Goal: Navigation & Orientation: Find specific page/section

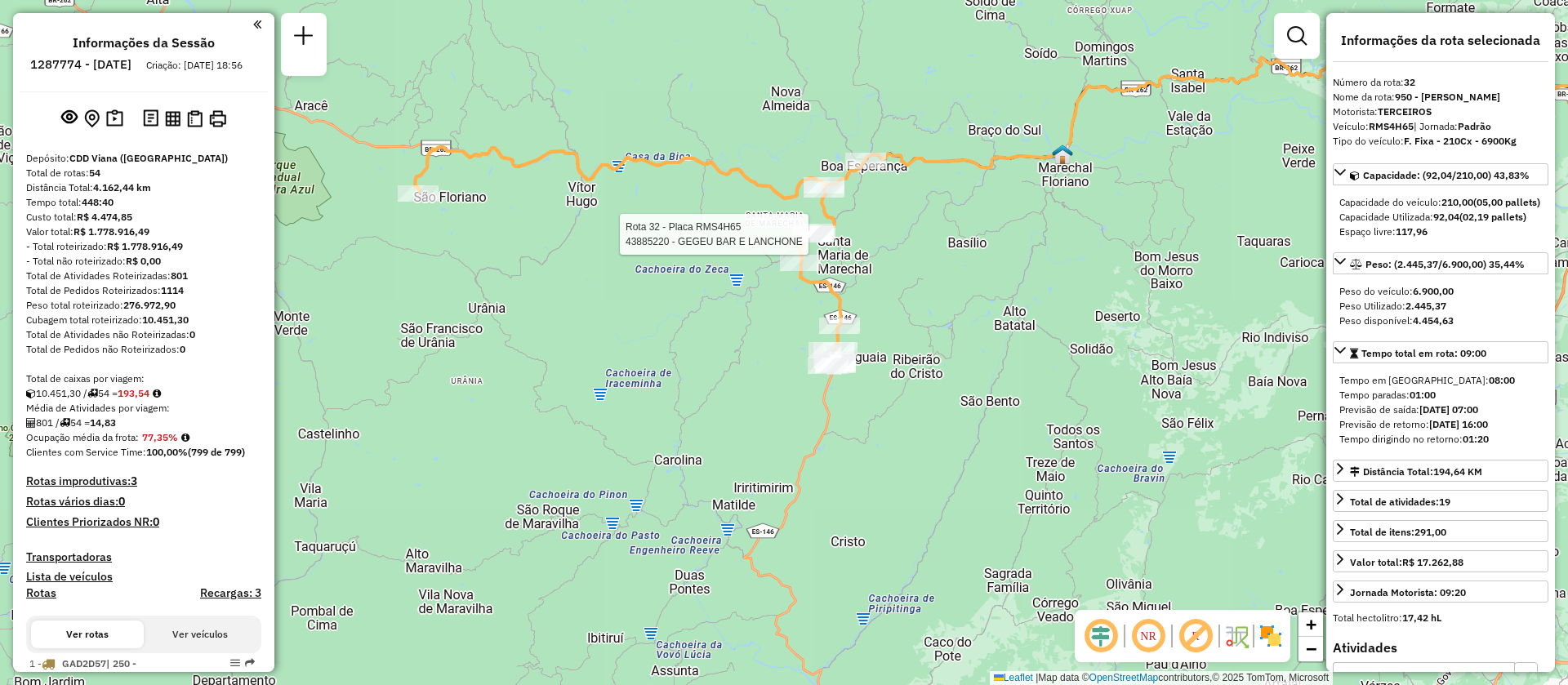
select select "**********"
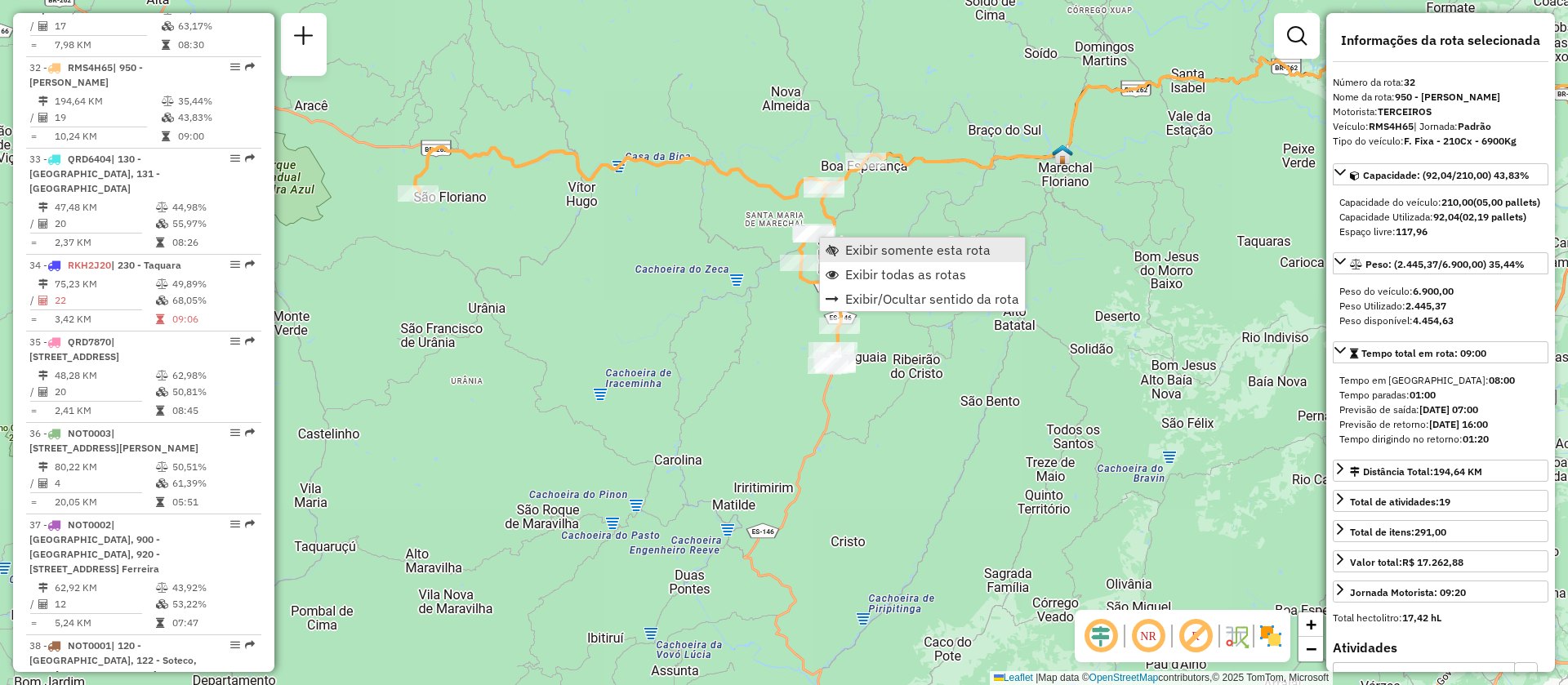
click at [880, 255] on span "Exibir somente esta rota" at bounding box center [918, 249] width 145 height 13
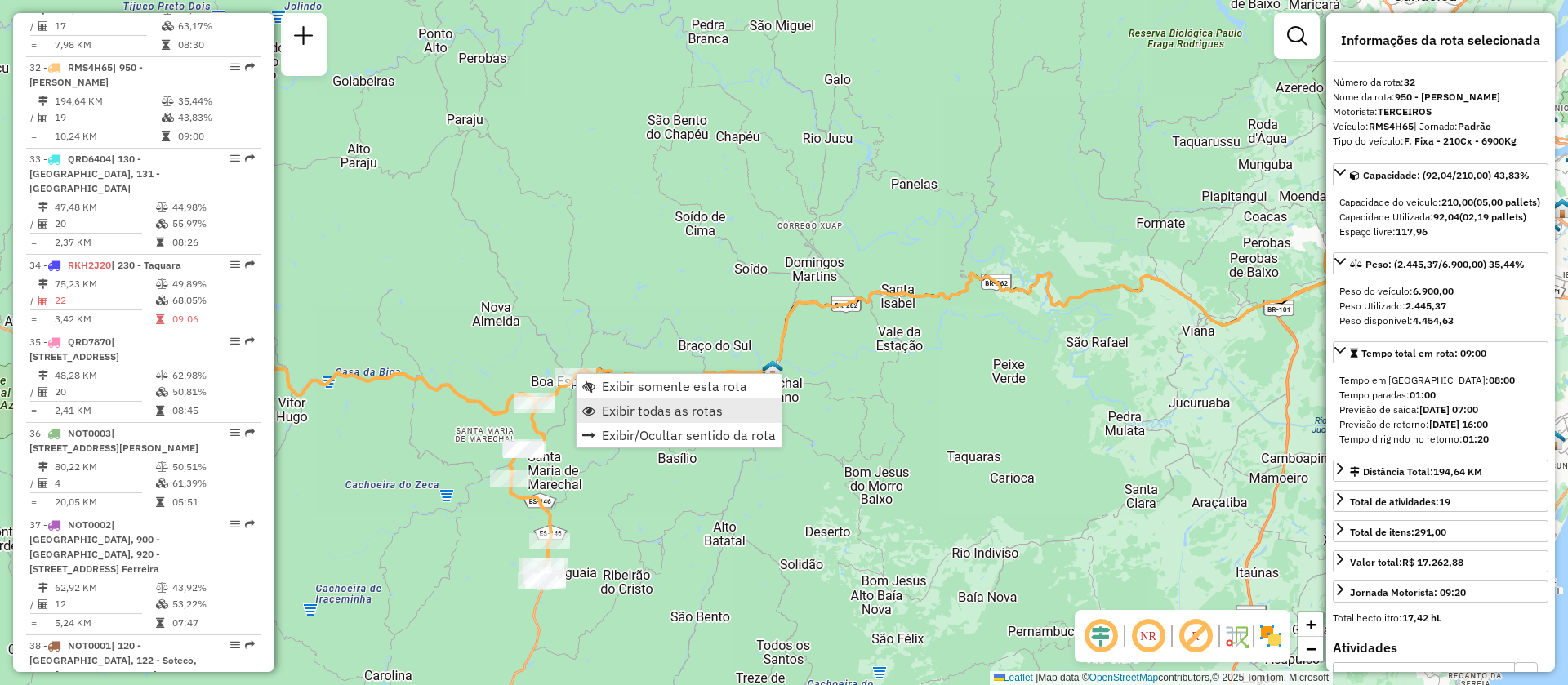
click at [663, 409] on span "Exibir todas as rotas" at bounding box center [662, 410] width 121 height 13
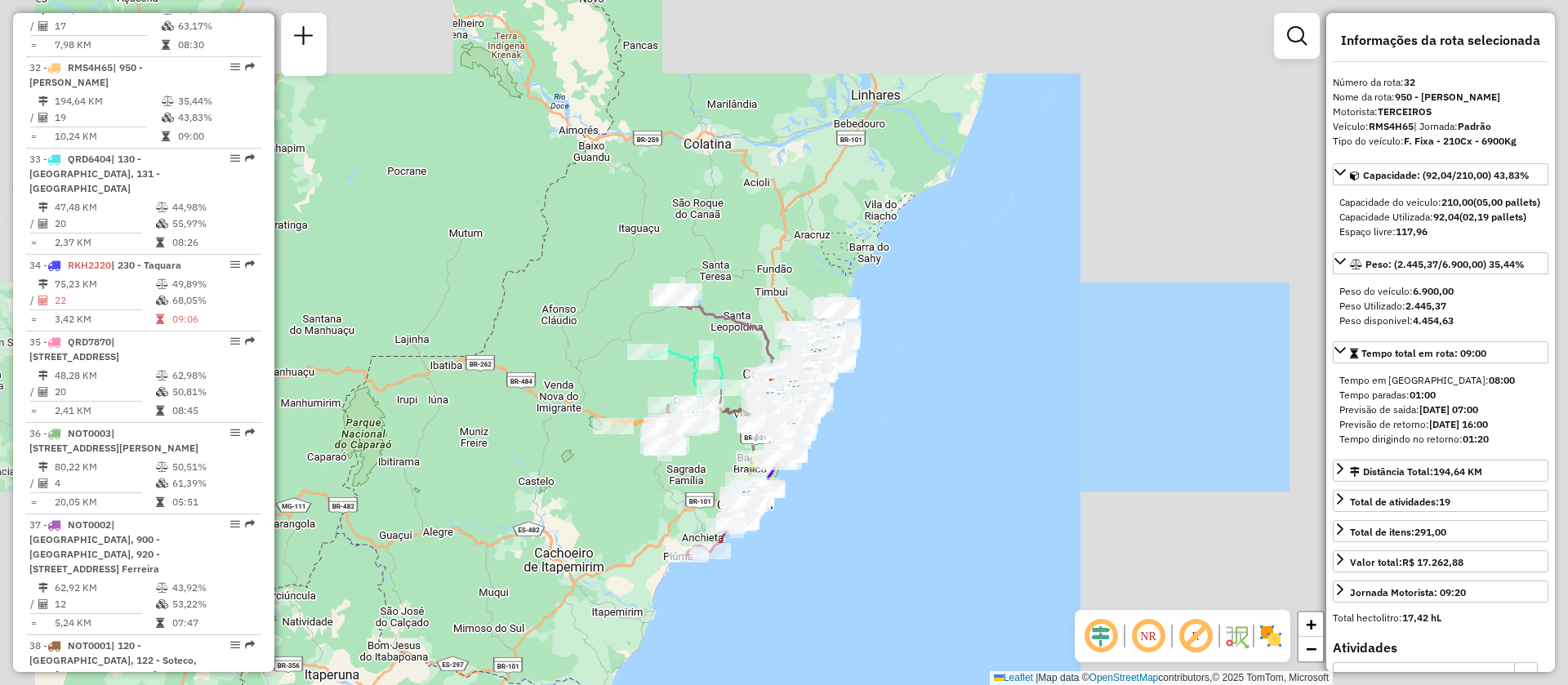
drag, startPoint x: 976, startPoint y: 447, endPoint x: 710, endPoint y: 453, distance: 266.1
click at [710, 453] on div "Rota 32 - Placa RMS4H65 43801216 - IRMAOS BARBOZA Janela de atendimento Grade d…" at bounding box center [784, 342] width 1568 height 685
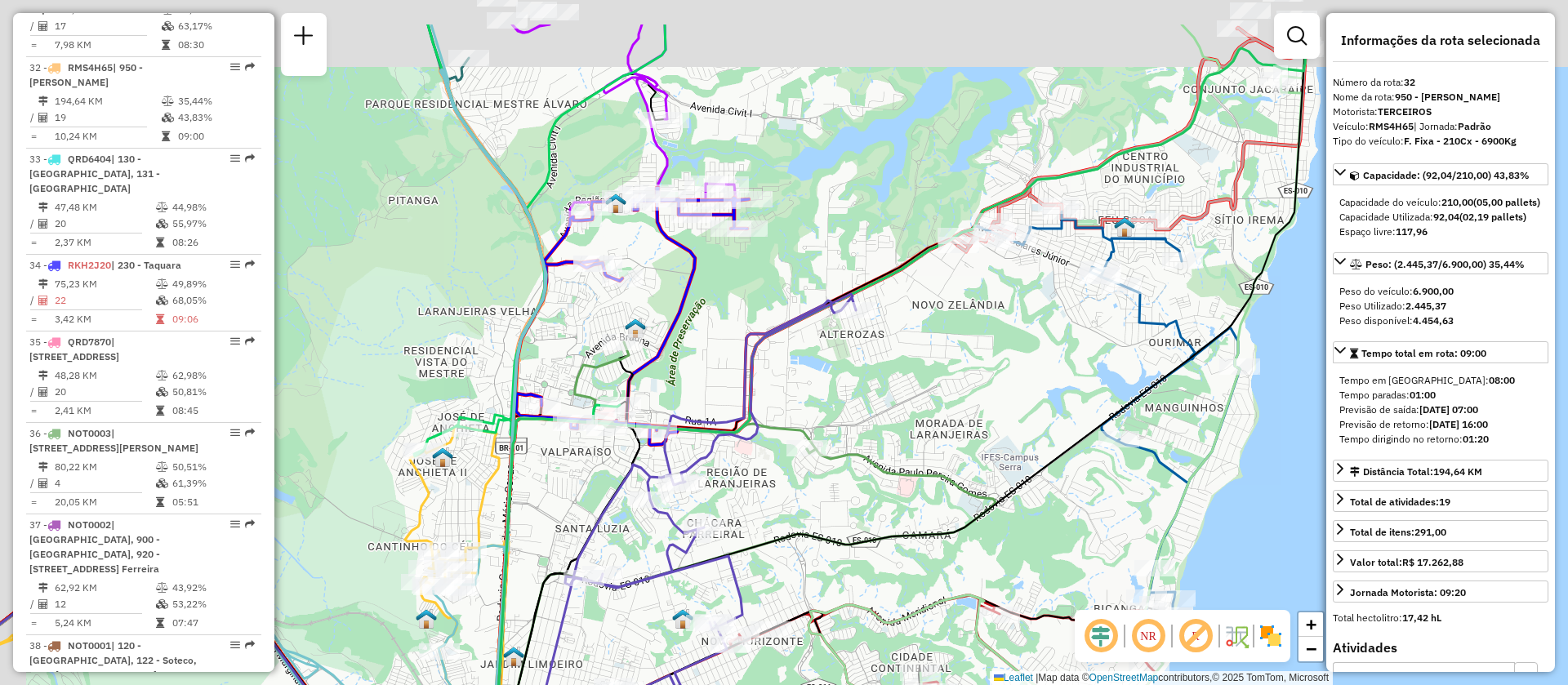
drag, startPoint x: 696, startPoint y: 74, endPoint x: 817, endPoint y: 266, distance: 226.9
click at [817, 266] on div "Rota 32 - Placa RMS4H65 43801216 - IRMAOS BARBOZA Janela de atendimento Grade d…" at bounding box center [784, 342] width 1568 height 685
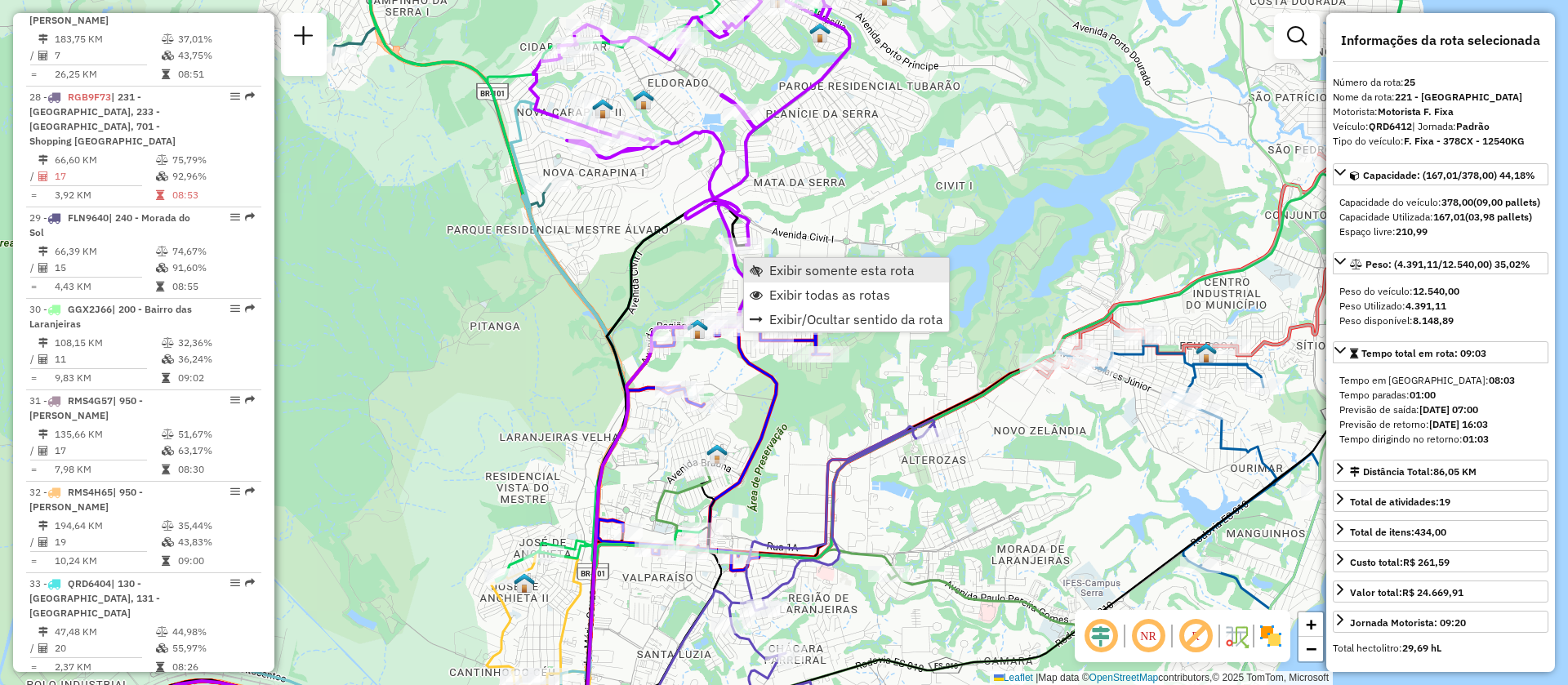
scroll to position [2909, 0]
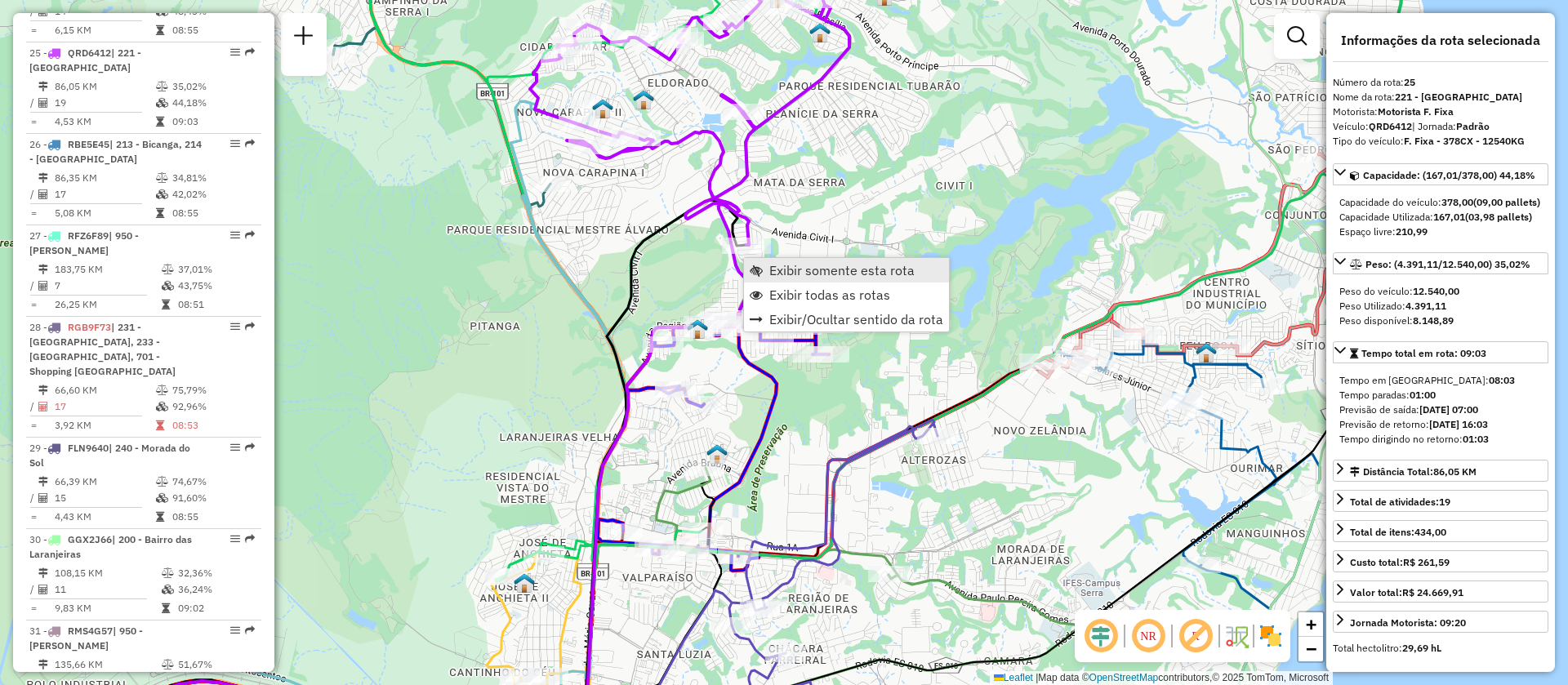
click at [826, 275] on span "Exibir somente esta rota" at bounding box center [842, 270] width 145 height 13
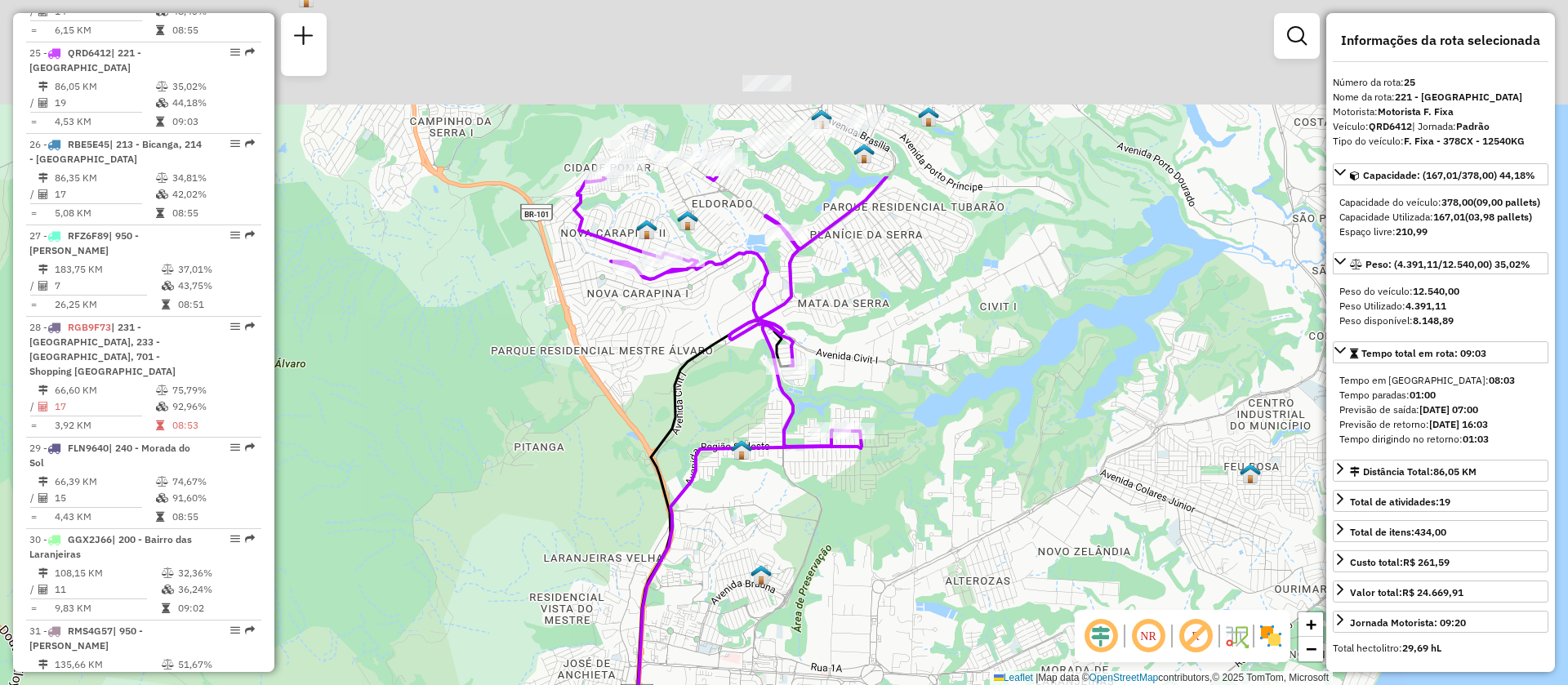
drag, startPoint x: 848, startPoint y: 112, endPoint x: 909, endPoint y: 431, distance: 324.8
click at [909, 431] on div "Janela de atendimento Grade de atendimento Capacidade Transportadoras Veículos …" at bounding box center [784, 342] width 1568 height 685
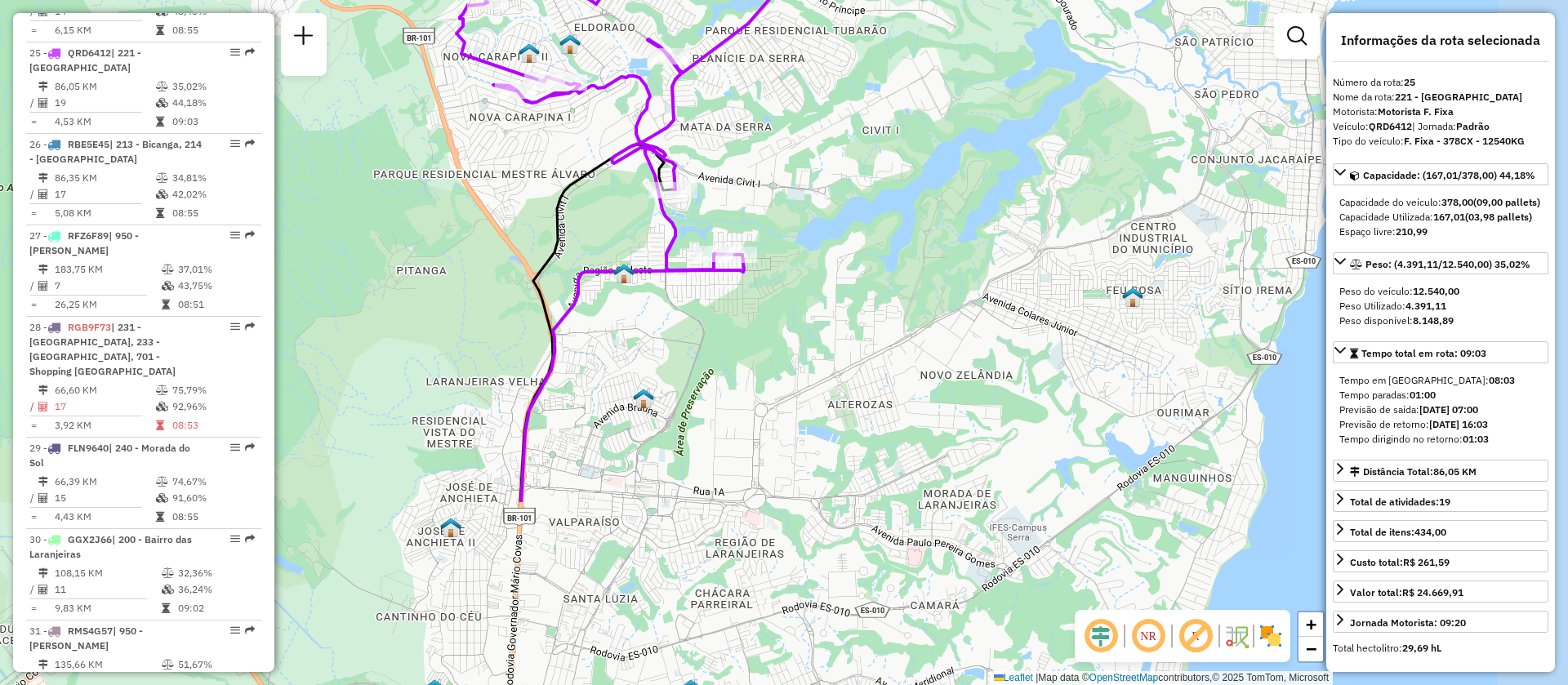
drag, startPoint x: 996, startPoint y: 403, endPoint x: 864, endPoint y: 151, distance: 284.5
click at [864, 151] on div "Janela de atendimento Grade de atendimento Capacidade Transportadoras Veículos …" at bounding box center [784, 342] width 1568 height 685
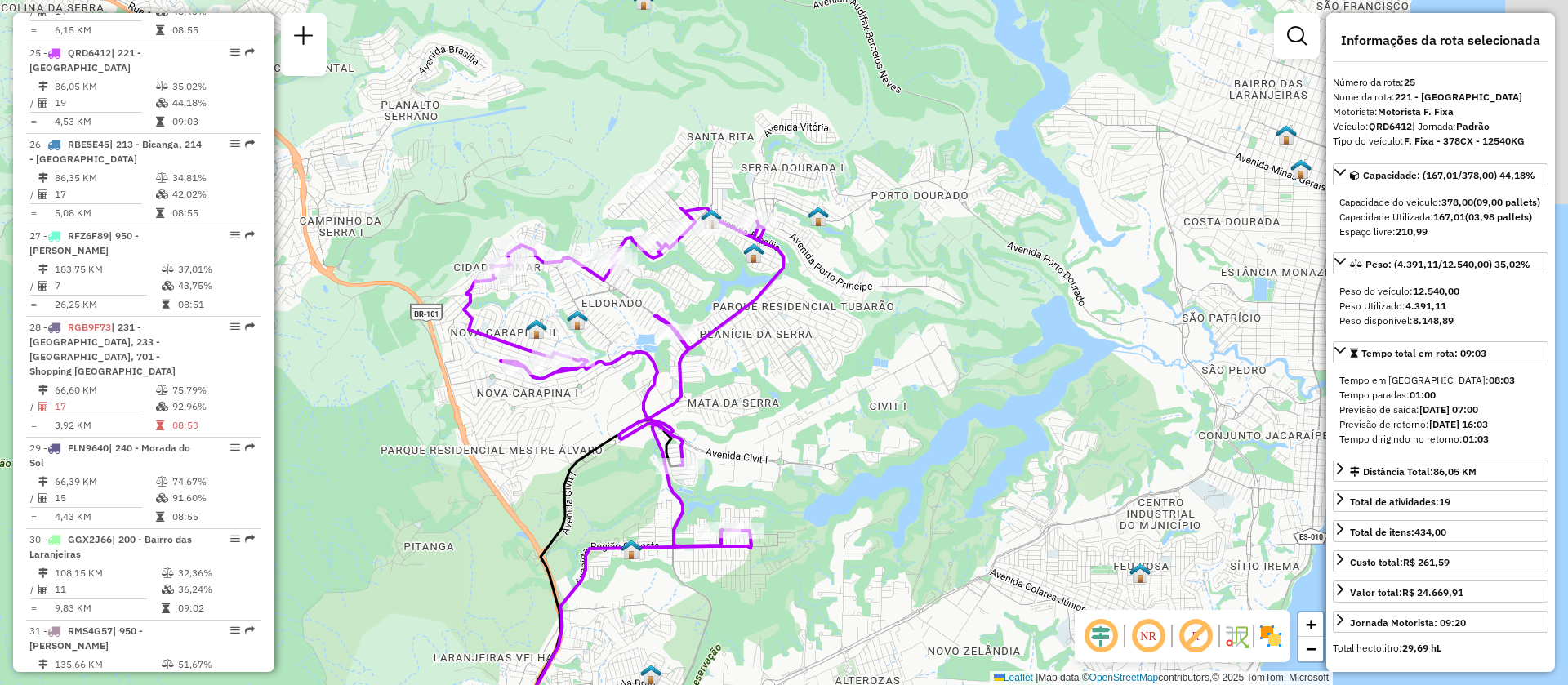
drag, startPoint x: 857, startPoint y: 179, endPoint x: 864, endPoint y: 456, distance: 277.1
click at [864, 456] on div "Janela de atendimento Grade de atendimento Capacidade Transportadoras Veículos …" at bounding box center [784, 342] width 1568 height 685
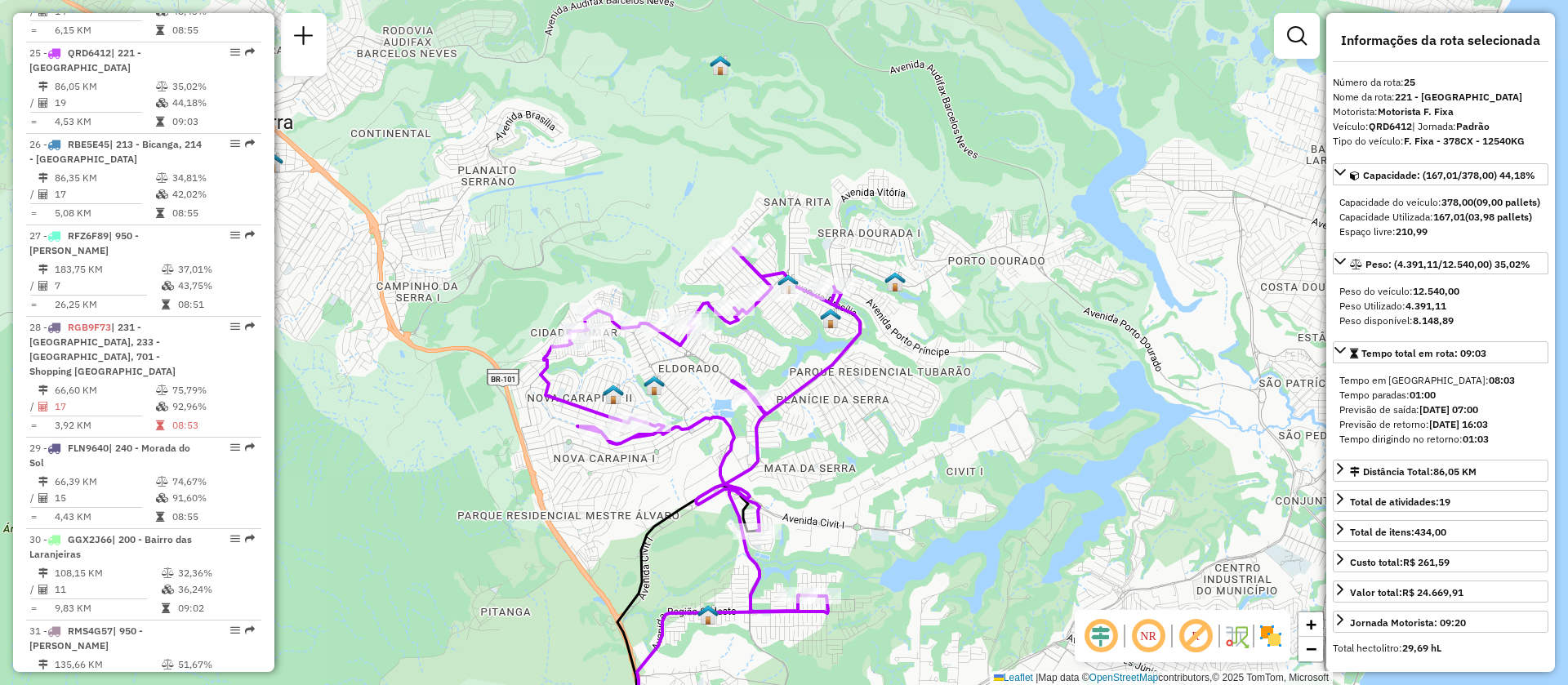
drag, startPoint x: 886, startPoint y: 366, endPoint x: 963, endPoint y: 431, distance: 100.8
click at [963, 431] on div "Janela de atendimento Grade de atendimento Capacidade Transportadoras Veículos …" at bounding box center [784, 342] width 1568 height 685
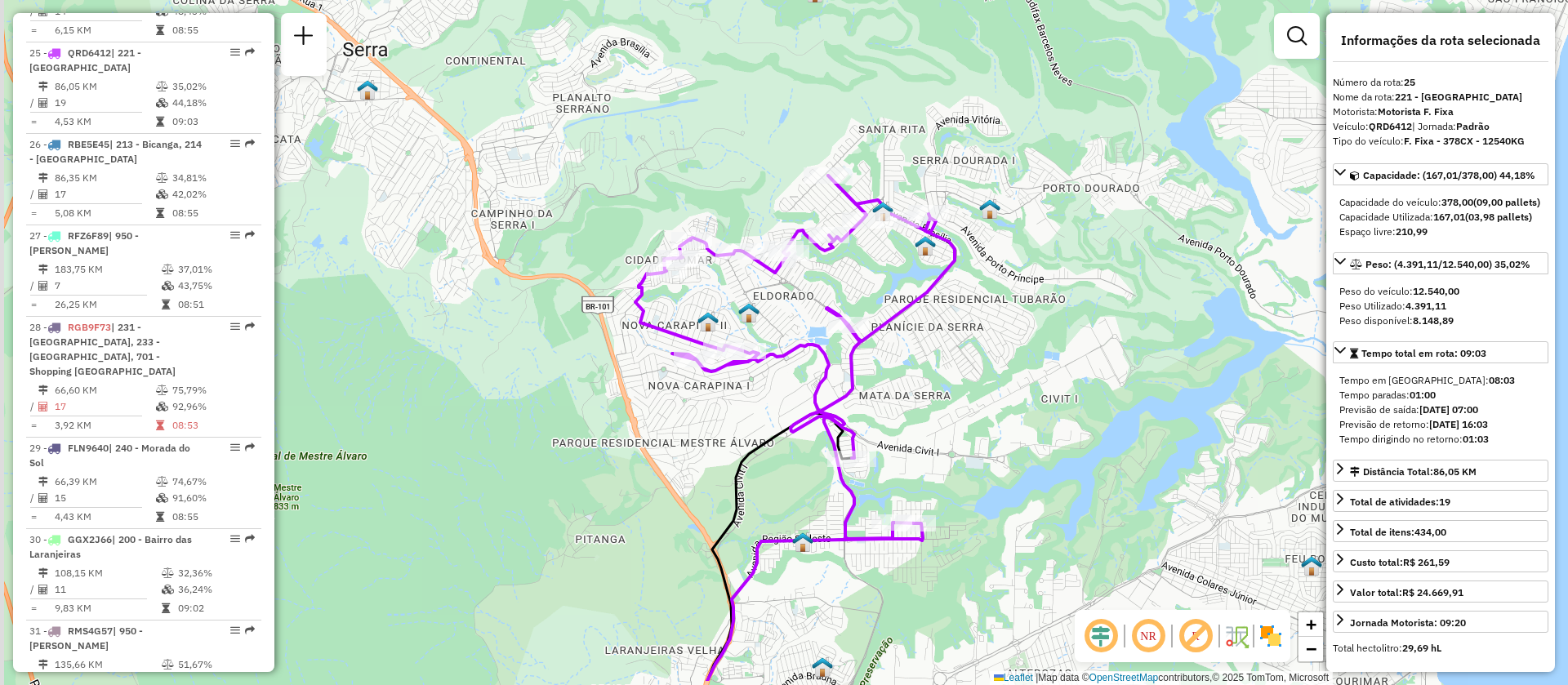
click at [967, 327] on div "Janela de atendimento Grade de atendimento Capacidade Transportadoras Veículos …" at bounding box center [784, 342] width 1568 height 685
click at [920, 363] on span "Exibir todas as rotas" at bounding box center [935, 366] width 121 height 13
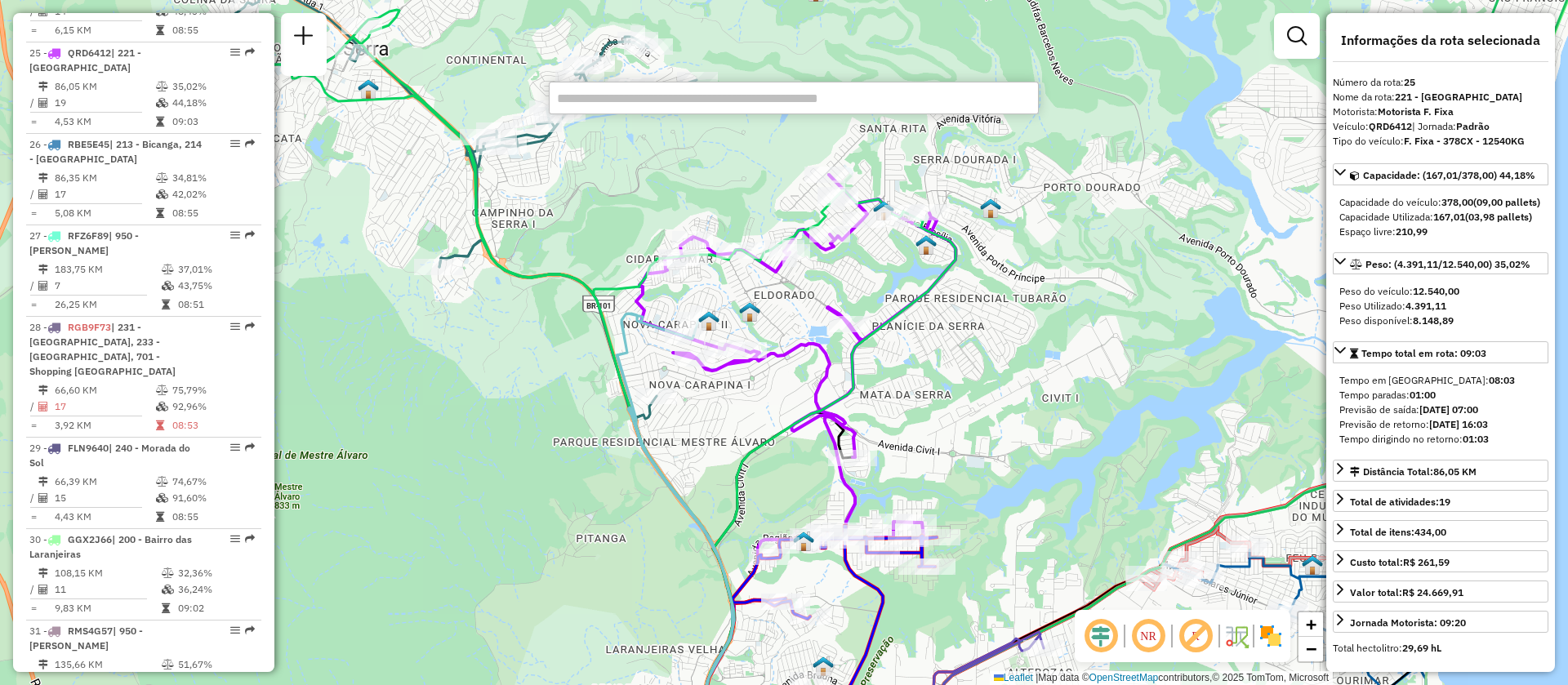
paste input "*****"
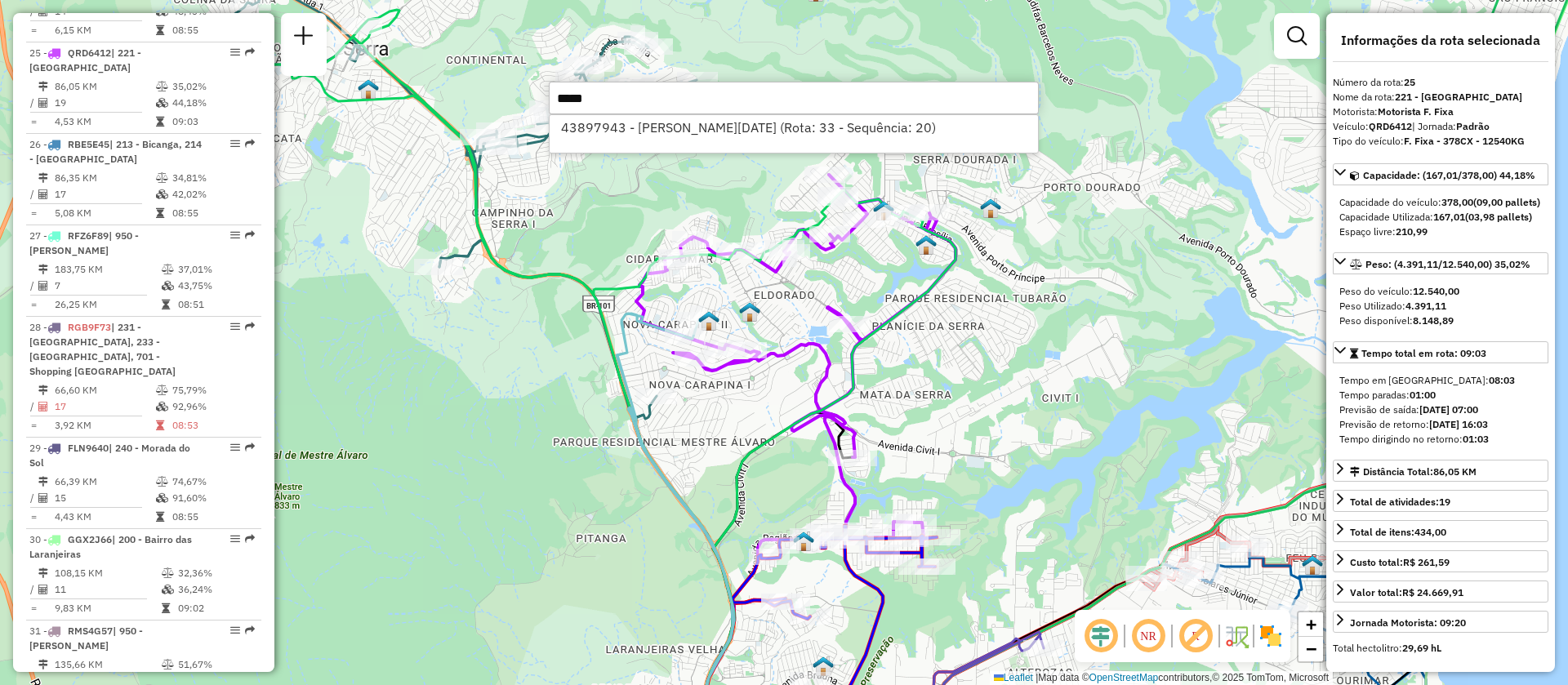
type input "*****"
click at [629, 140] on div "43897943 - [PERSON_NAME][DATE] (Rota: 33 - Sequência: 20)" at bounding box center [793, 134] width 490 height 39
click at [633, 130] on li "43897943 - [PERSON_NAME][DATE] (Rota: 33 - Sequência: 20)" at bounding box center [794, 127] width 489 height 25
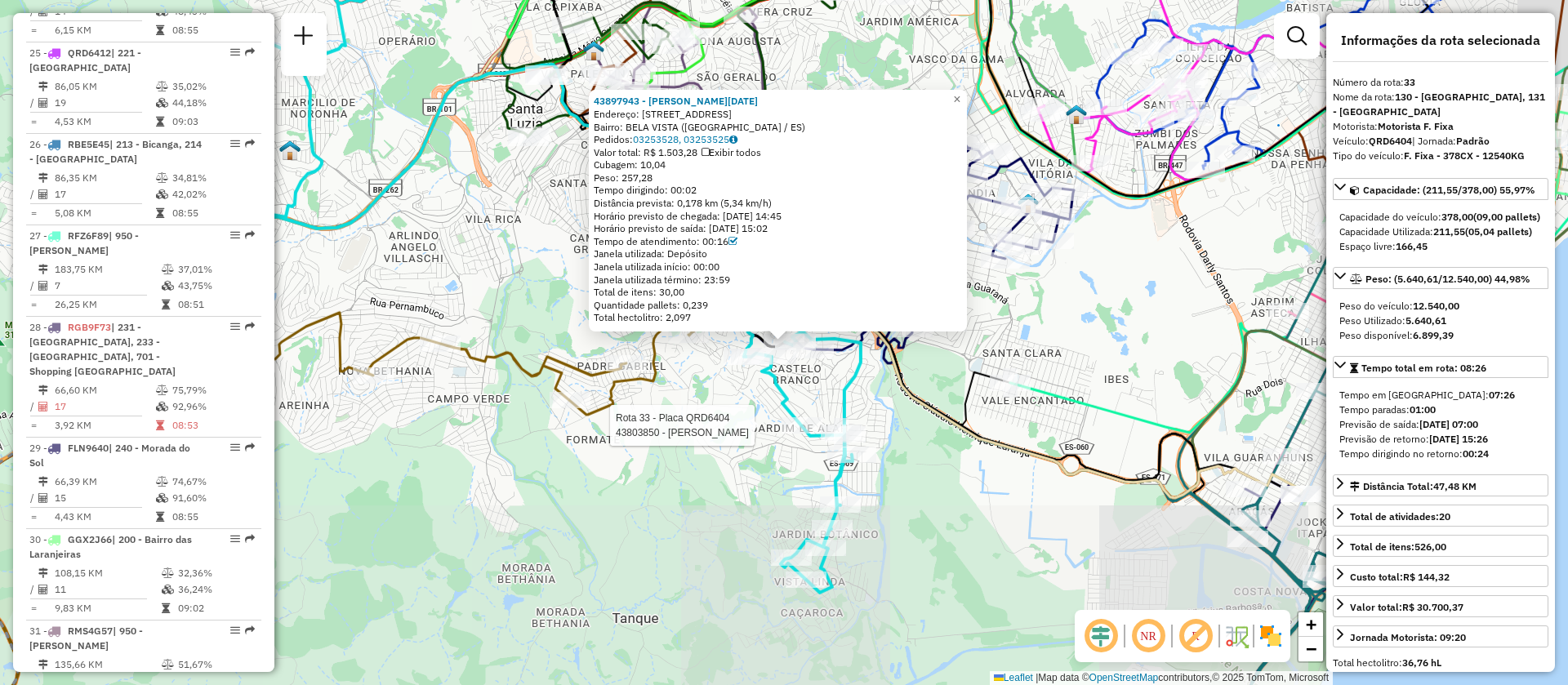
scroll to position [3656, 0]
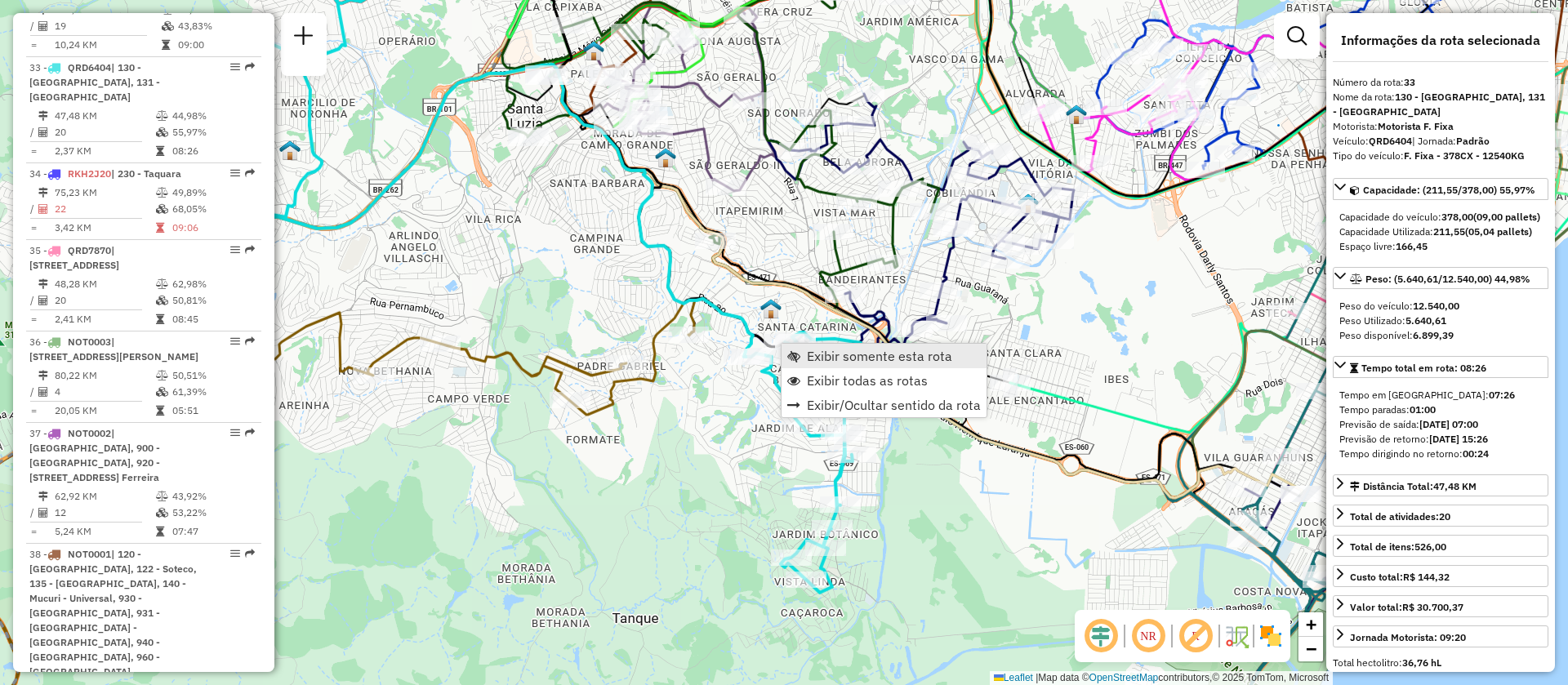
click at [849, 354] on span "Exibir somente esta rota" at bounding box center [880, 355] width 145 height 13
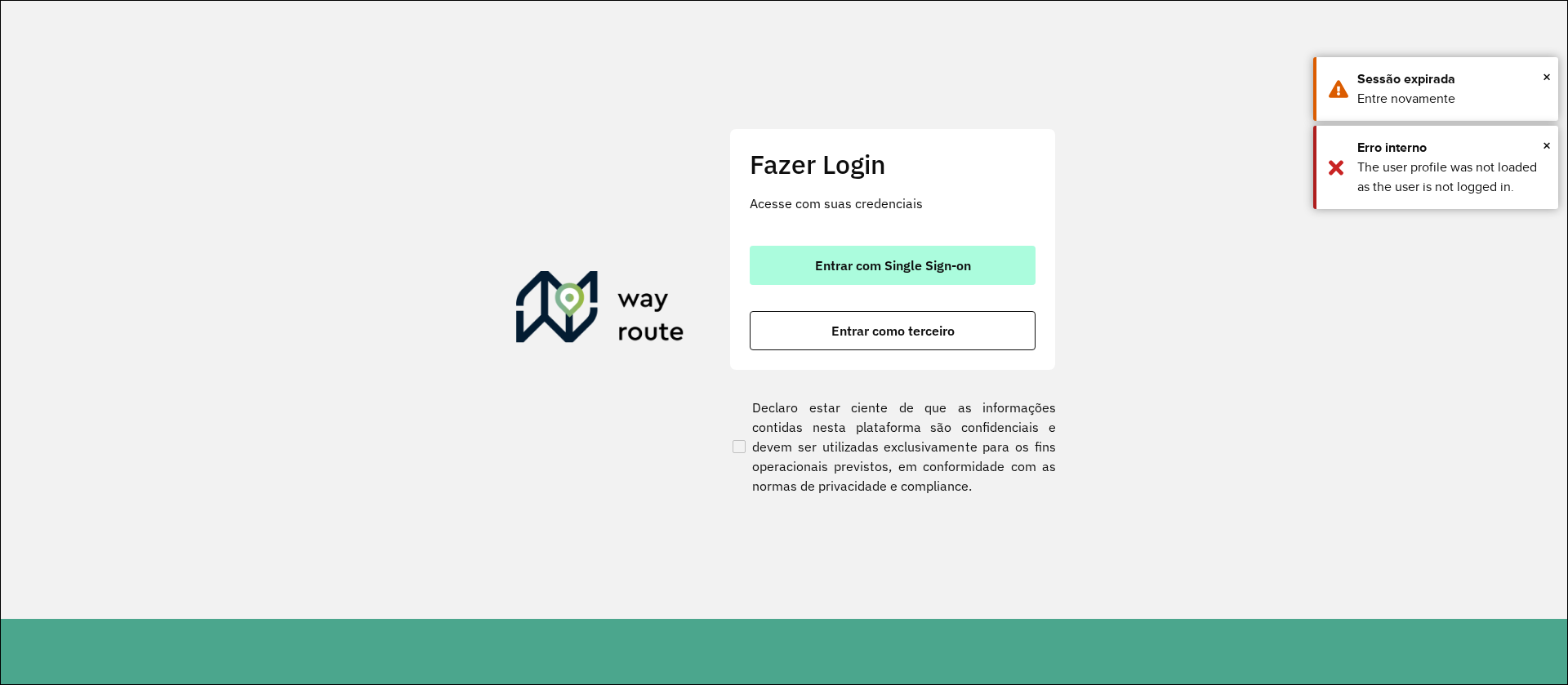
click at [889, 274] on button "Entrar com Single Sign-on" at bounding box center [893, 266] width 286 height 39
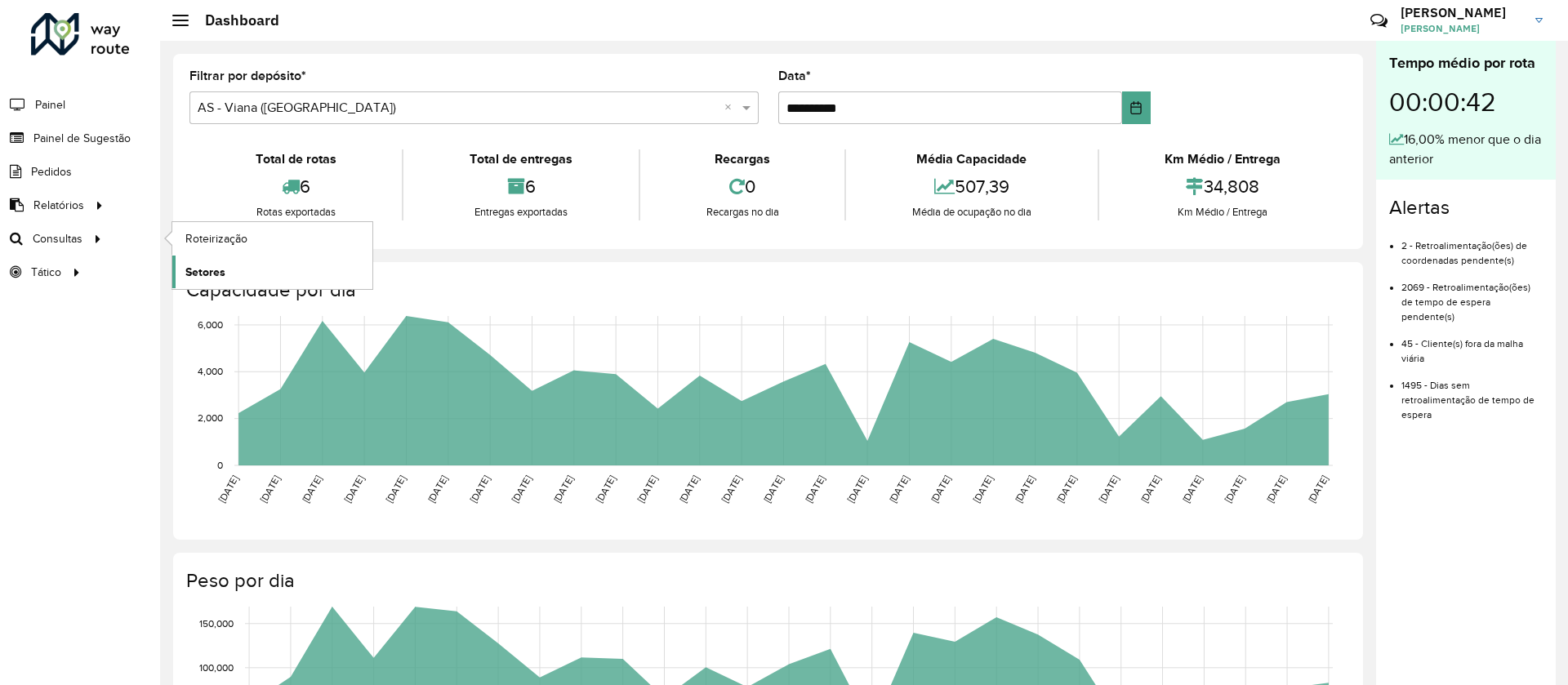
click at [176, 261] on link "Setores" at bounding box center [272, 271] width 200 height 33
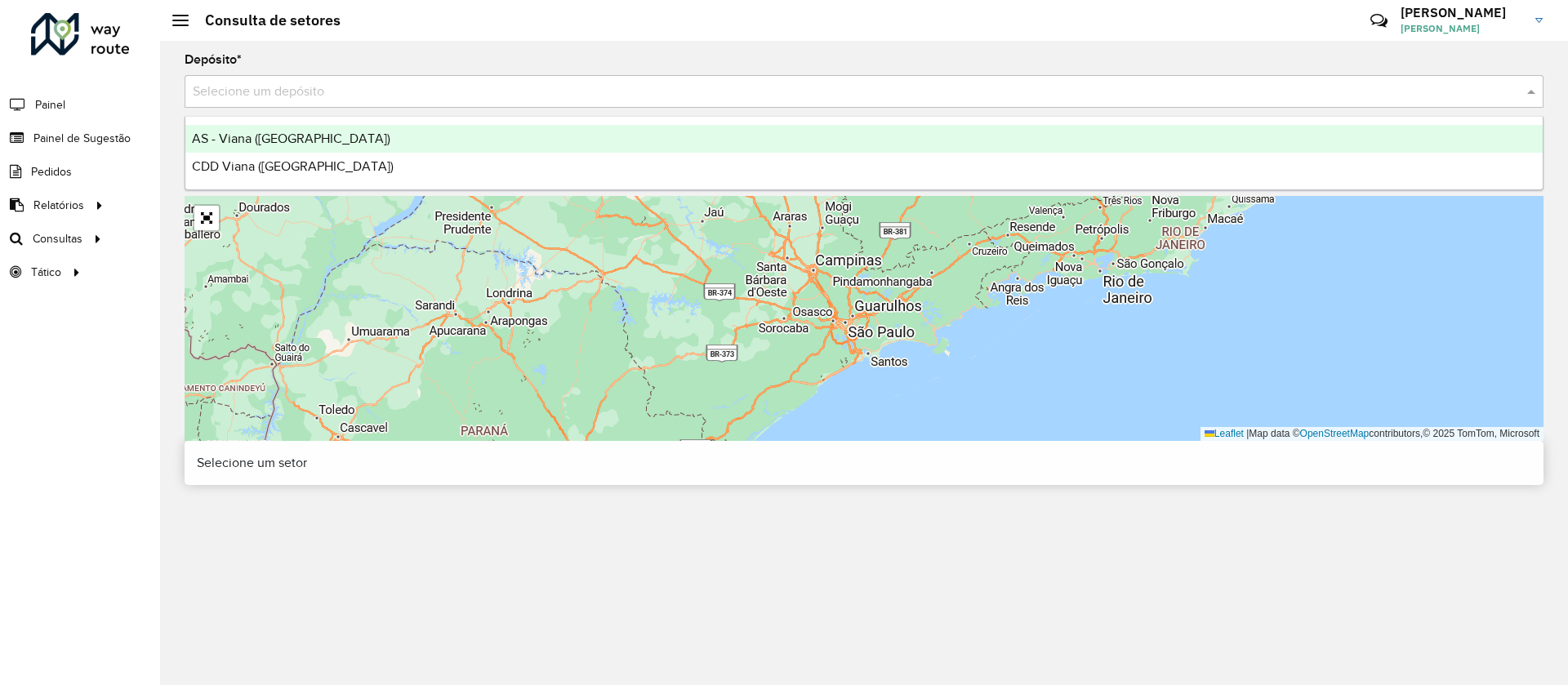
click at [293, 85] on input "text" at bounding box center [847, 92] width 1310 height 19
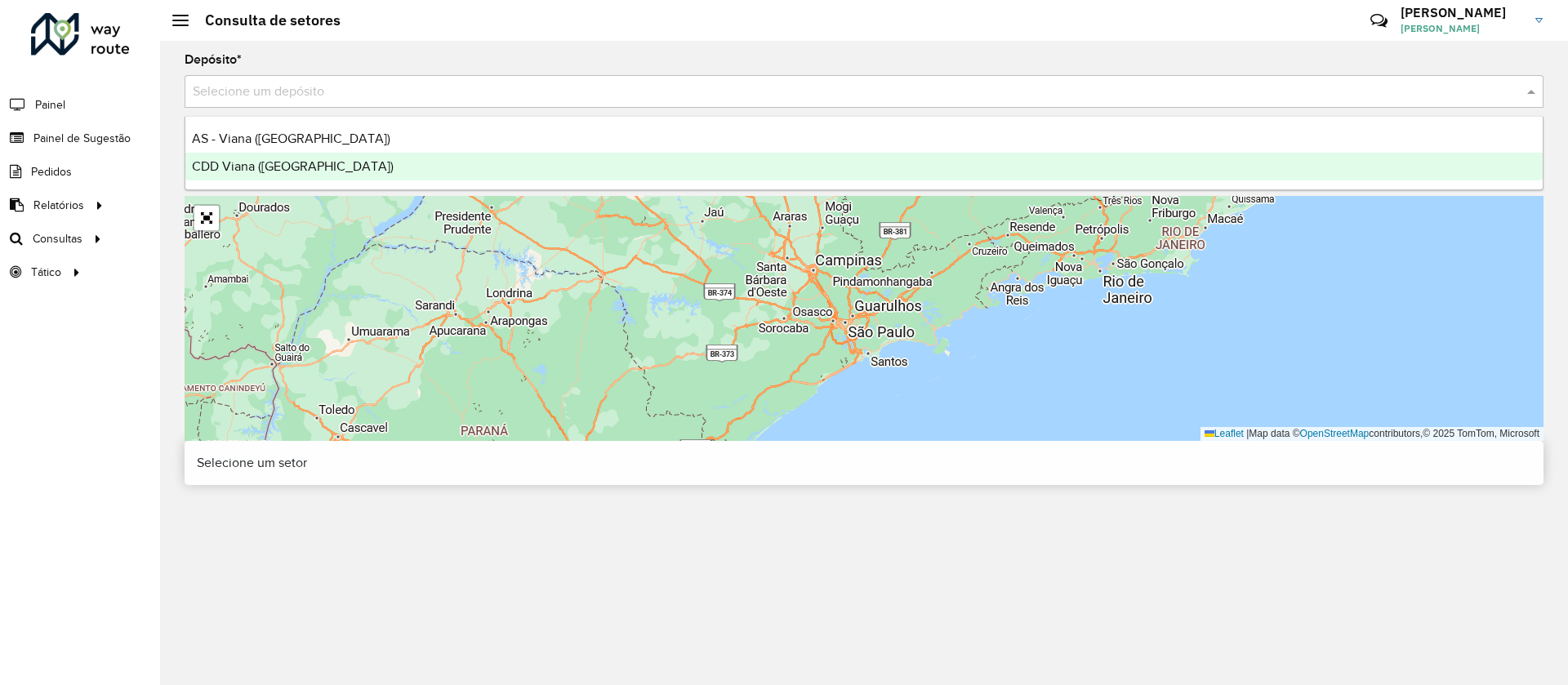
click at [321, 181] on ng-dropdown-panel "AS - Viana (Vitória) CDD Viana (Vitória)" at bounding box center [863, 153] width 1359 height 74
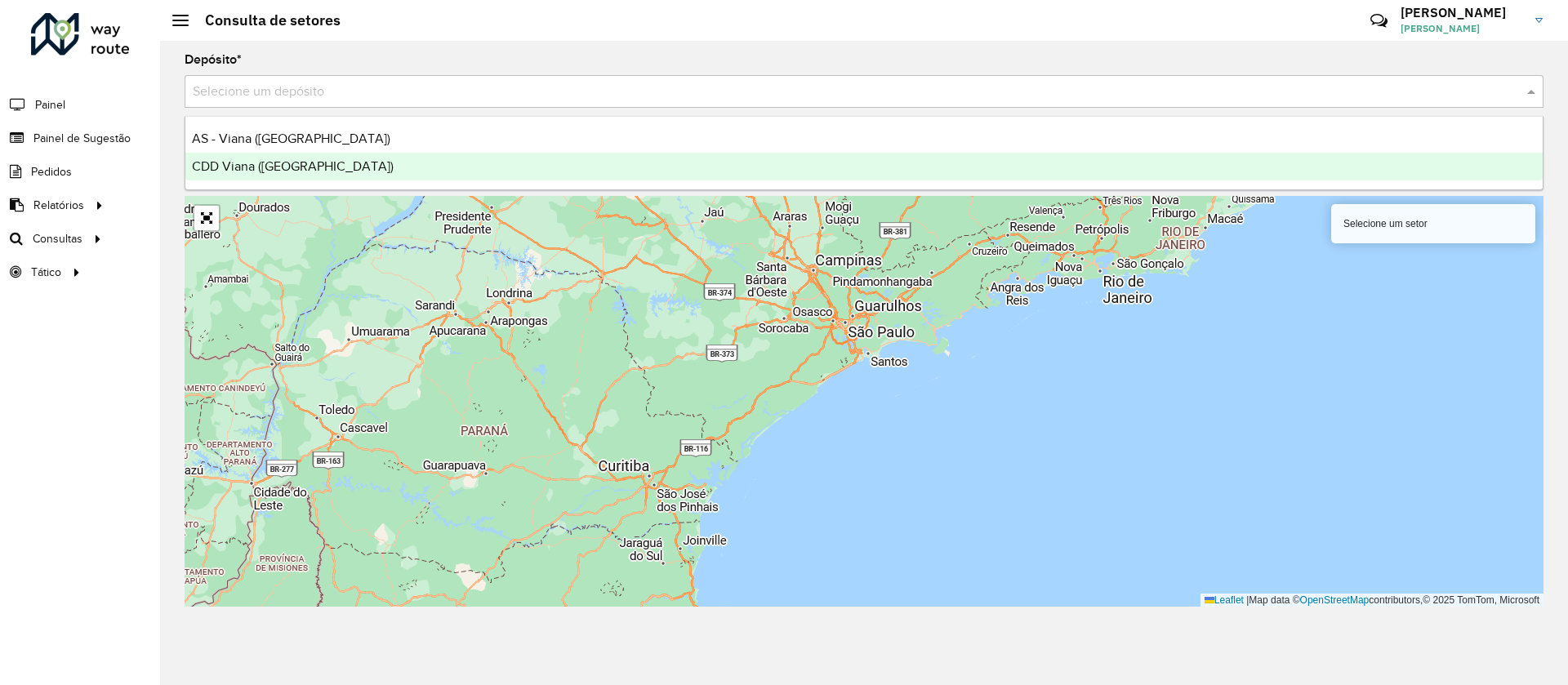
click at [303, 178] on div "CDD Viana ([GEOGRAPHIC_DATA])" at bounding box center [863, 167] width 1357 height 28
